Goal: Check status: Check status

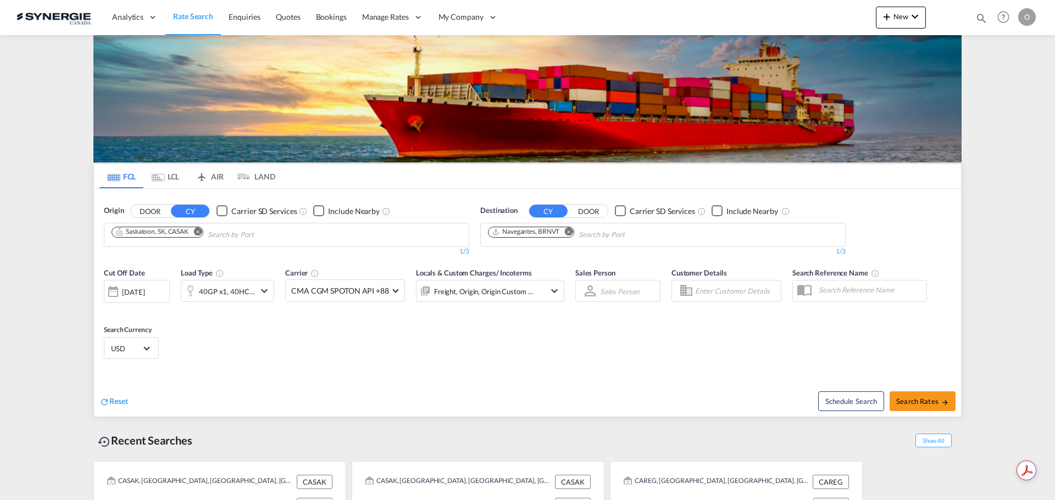
click at [979, 20] on md-icon "icon-magnify" at bounding box center [981, 18] width 12 height 12
click at [808, 19] on select "Bookings Quotes Enquiries" at bounding box center [806, 18] width 52 height 20
select select "Quotes"
click at [780, 8] on select "Bookings Quotes Enquiries" at bounding box center [806, 18] width 52 height 20
click at [860, 28] on div "Bookings Quotes Enquiries" at bounding box center [883, 18] width 208 height 21
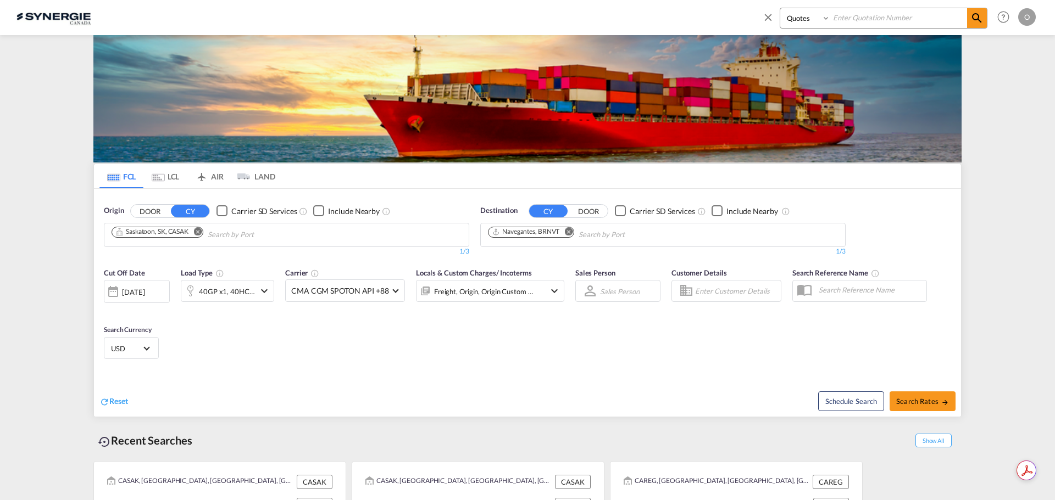
click at [867, 19] on input at bounding box center [898, 17] width 137 height 19
paste input "SYC000013873"
type input "SYC000013873"
click at [978, 21] on md-icon "icon-magnify" at bounding box center [976, 18] width 13 height 13
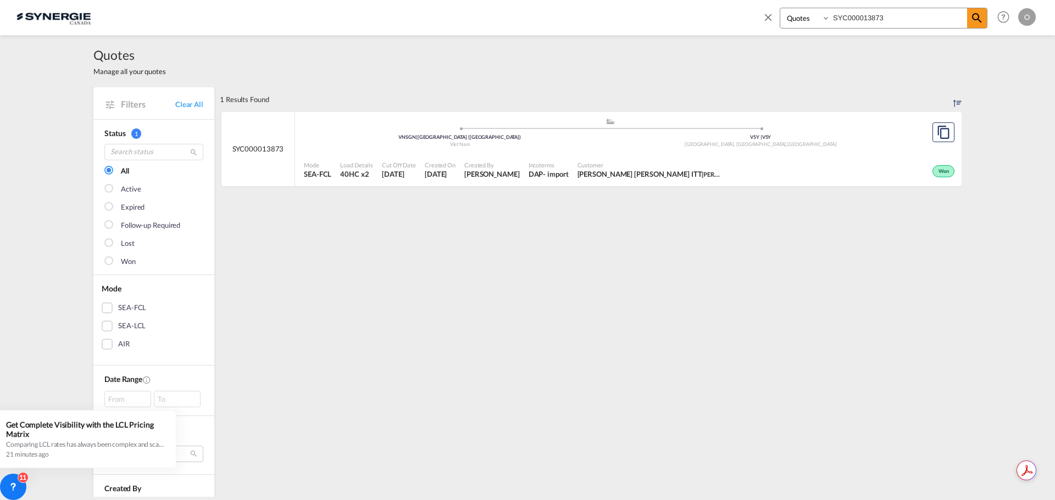
click at [883, 171] on div "Won" at bounding box center [841, 170] width 232 height 27
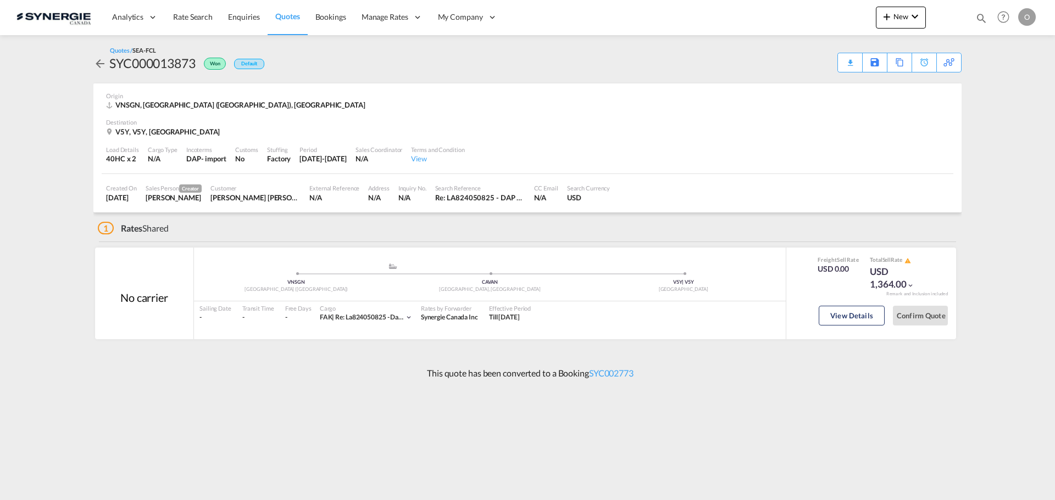
click at [725, 310] on div "Sailing Date - Transit Time - Free Days View - Cargo FAK | re: la824050825 - da…" at bounding box center [490, 313] width 592 height 23
click at [848, 324] on button "View Details" at bounding box center [851, 316] width 66 height 20
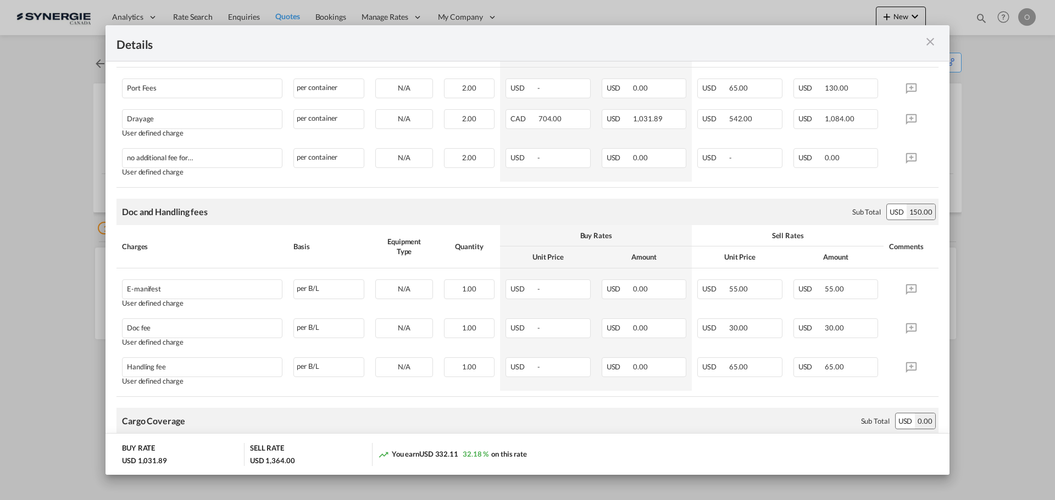
scroll to position [84, 0]
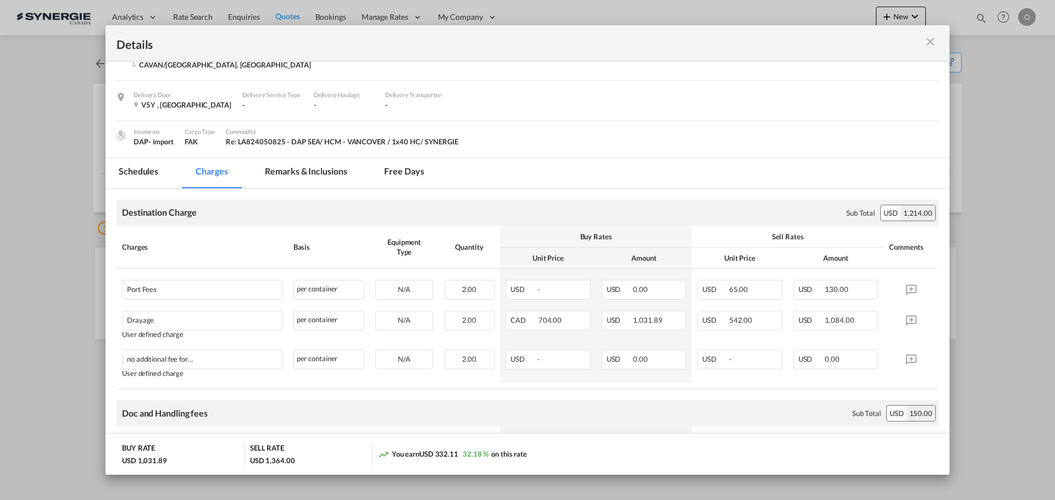
click at [278, 167] on md-tab-item "Remarks & Inclusions" at bounding box center [306, 173] width 108 height 30
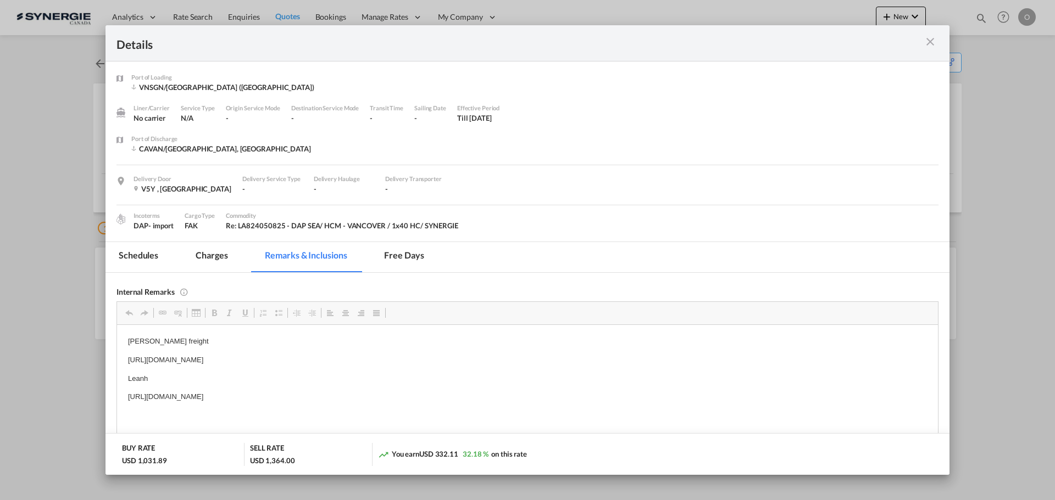
scroll to position [110, 0]
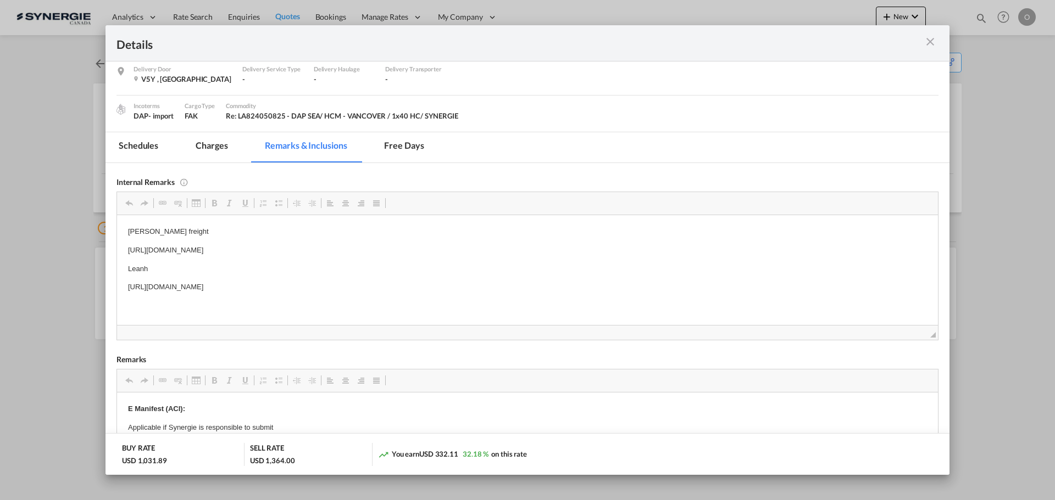
drag, startPoint x: 421, startPoint y: 284, endPoint x: 138, endPoint y: 272, distance: 283.1
drag, startPoint x: 125, startPoint y: 282, endPoint x: 463, endPoint y: 253, distance: 339.1
click at [436, 298] on html "[PERSON_NAME] freight [URL][DOMAIN_NAME] Leanh [URL][DOMAIN_NAME]" at bounding box center [527, 259] width 821 height 89
copy p "[URL][DOMAIN_NAME]"
drag, startPoint x: 126, startPoint y: 246, endPoint x: 420, endPoint y: 248, distance: 293.9
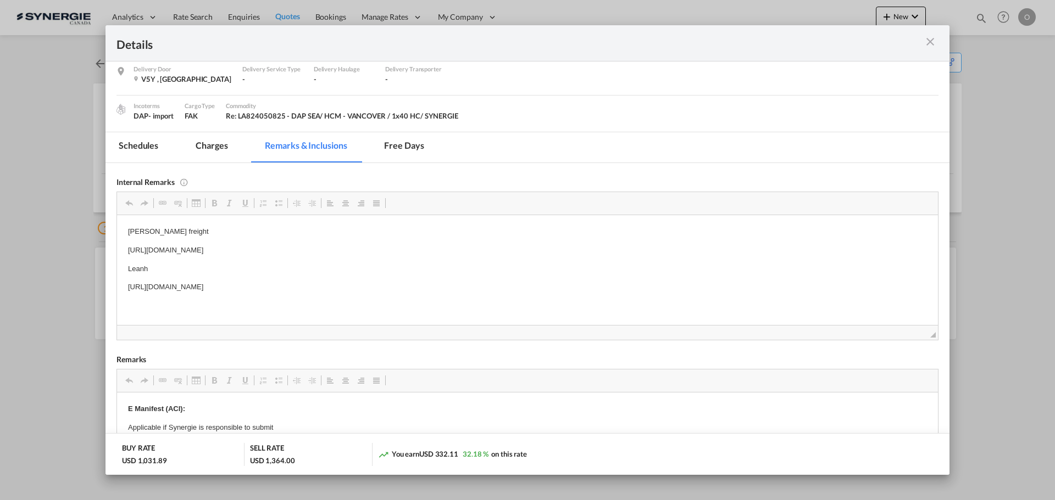
click at [420, 248] on html "[PERSON_NAME] freight [URL][DOMAIN_NAME] Leanh [URL][DOMAIN_NAME]" at bounding box center [527, 259] width 821 height 89
copy p "[URL][DOMAIN_NAME]"
click at [220, 147] on md-tab-item "Charges" at bounding box center [211, 147] width 58 height 30
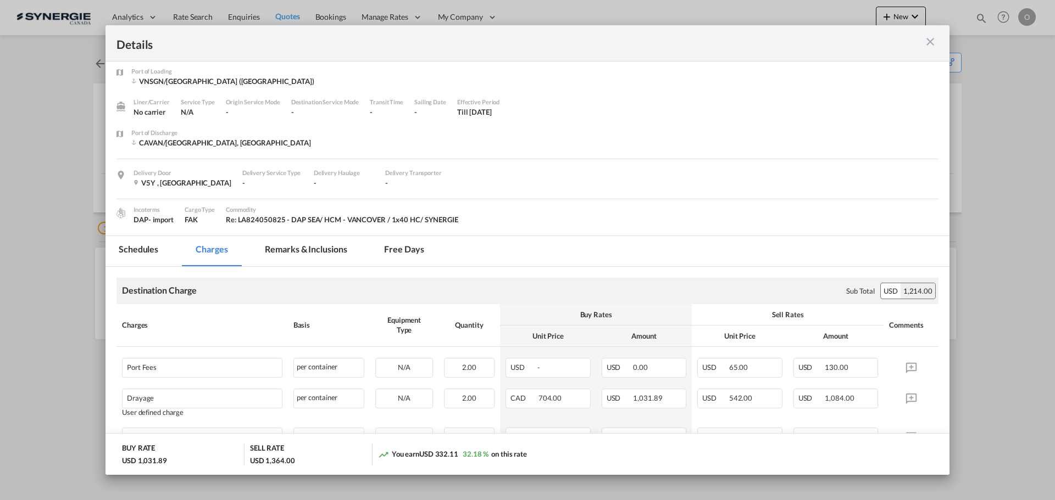
scroll to position [0, 0]
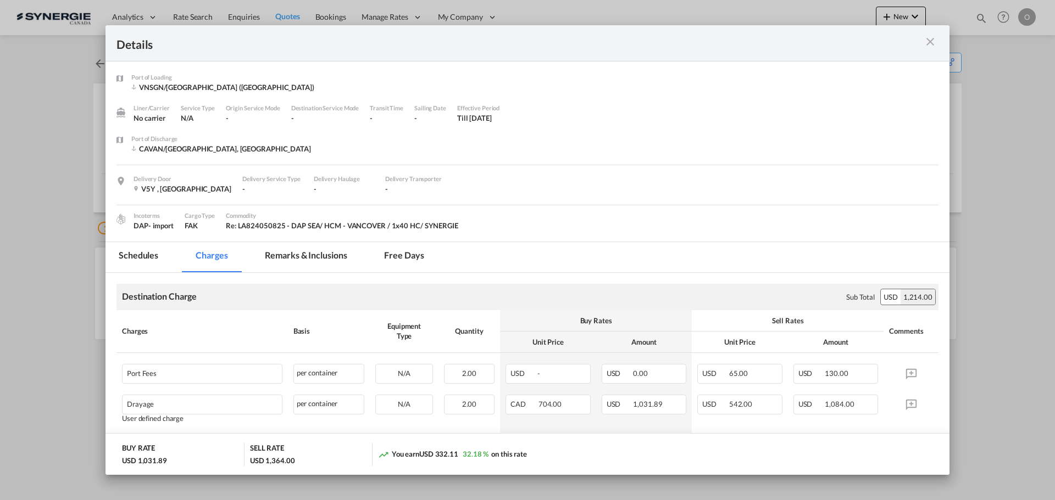
click at [927, 44] on md-icon "icon-close m-3 fg-AAA8AD cursor" at bounding box center [929, 41] width 13 height 13
